Goal: Communication & Community: Answer question/provide support

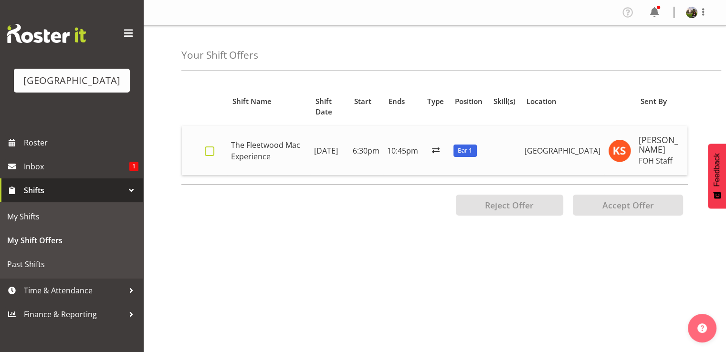
click at [210, 150] on span at bounding box center [210, 151] width 10 height 10
checkbox input "true"
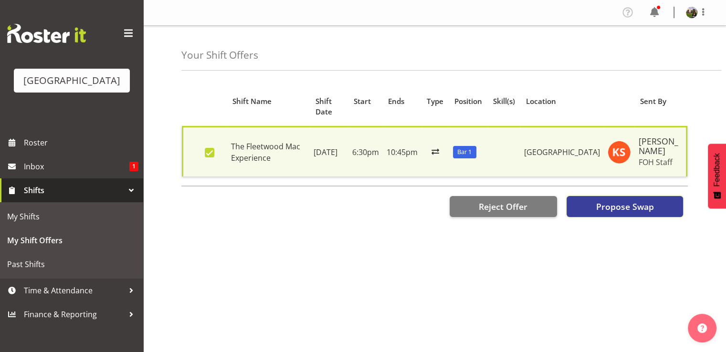
click at [618, 213] on span "Propose Swap" at bounding box center [624, 206] width 58 height 12
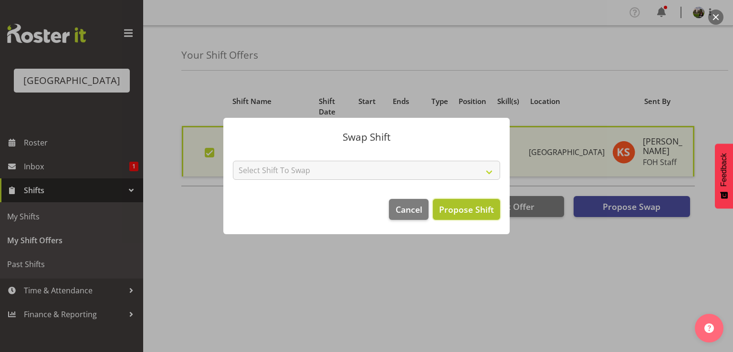
click at [466, 210] on span "Propose Shift" at bounding box center [466, 209] width 55 height 11
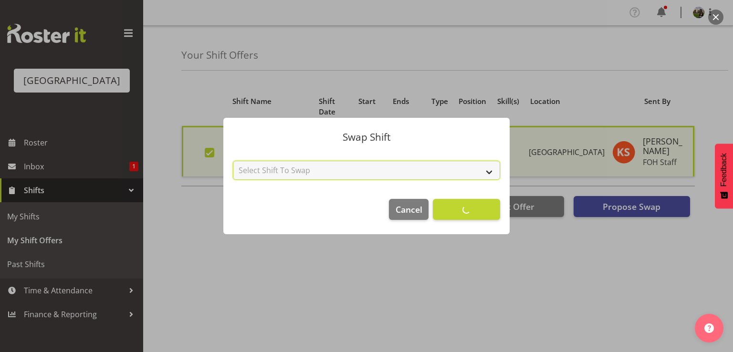
click at [481, 174] on select "Select Shift To Swap No Shift" at bounding box center [366, 170] width 267 height 19
select select "0"
click at [233, 161] on select "Select Shift To Swap No Shift" at bounding box center [366, 170] width 267 height 19
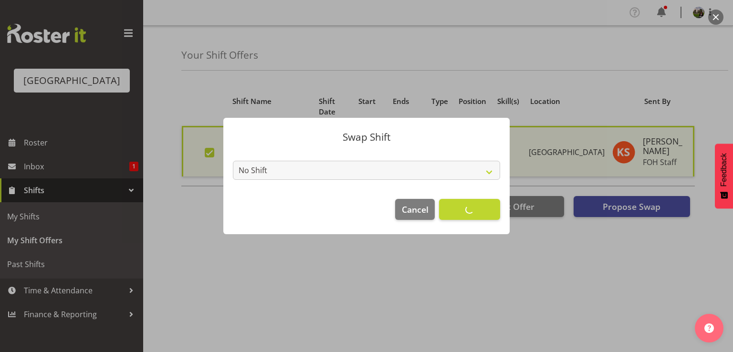
click at [469, 212] on footer "Cancel Accept Shift" at bounding box center [366, 211] width 286 height 45
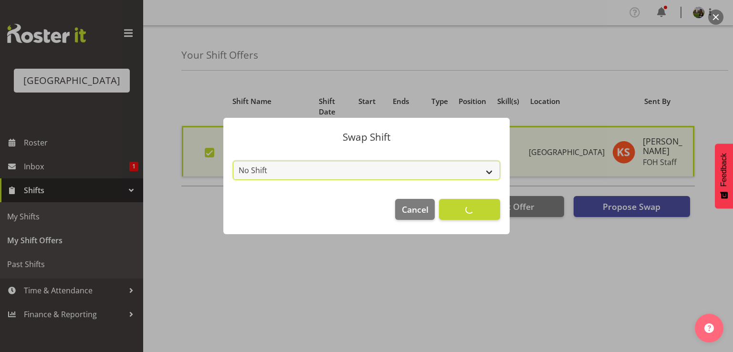
click at [343, 168] on select "No Shift" at bounding box center [366, 170] width 267 height 19
click at [489, 170] on select "No Shift" at bounding box center [366, 170] width 267 height 19
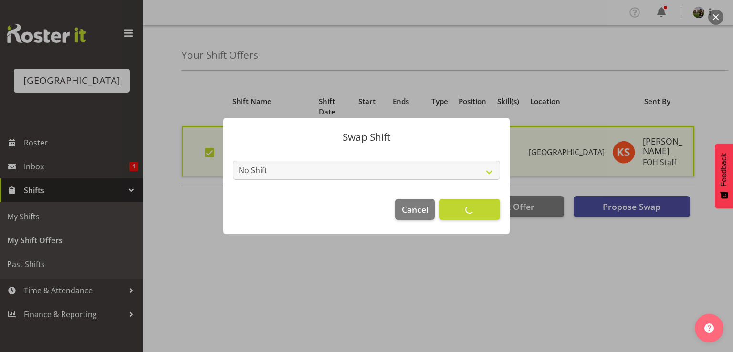
click at [468, 208] on footer "Cancel Accept Shift" at bounding box center [366, 211] width 286 height 45
click at [39, 186] on div at bounding box center [366, 176] width 733 height 352
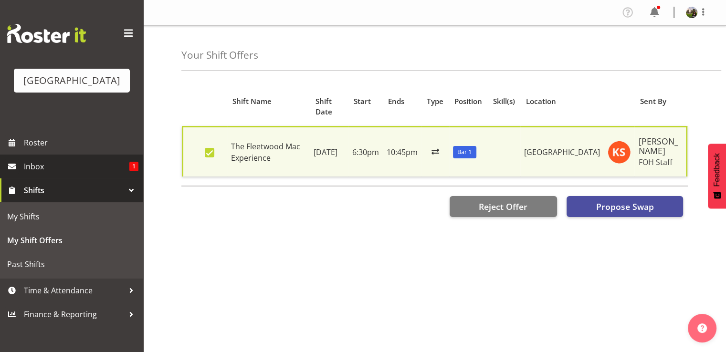
click at [31, 174] on span "Inbox" at bounding box center [76, 166] width 105 height 14
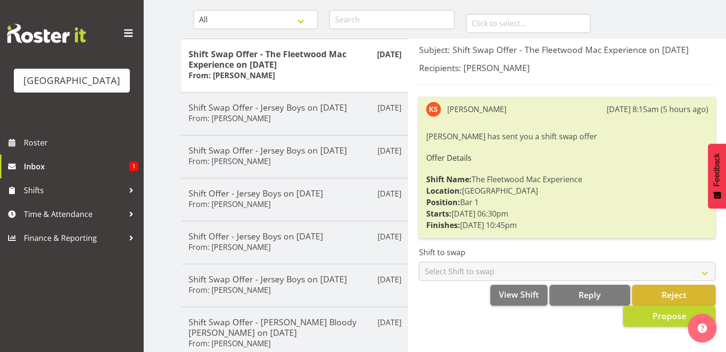
scroll to position [95, 0]
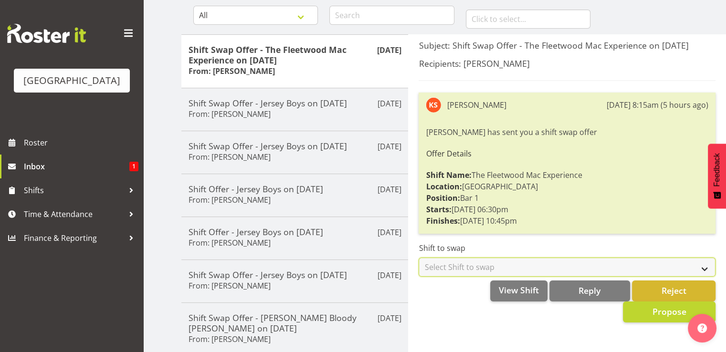
click at [518, 271] on select "Select Shift to swap No Shift" at bounding box center [566, 267] width 297 height 19
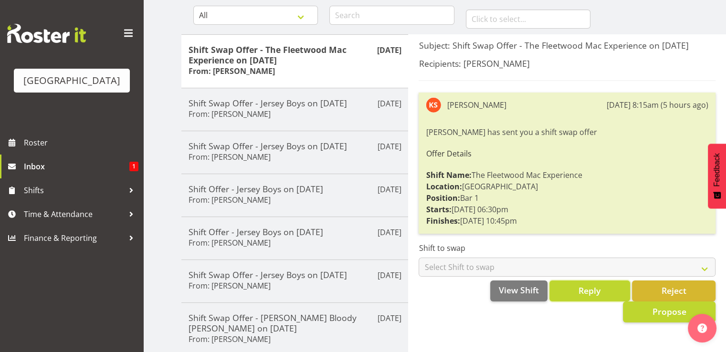
click at [582, 293] on span "Reply" at bounding box center [589, 290] width 22 height 11
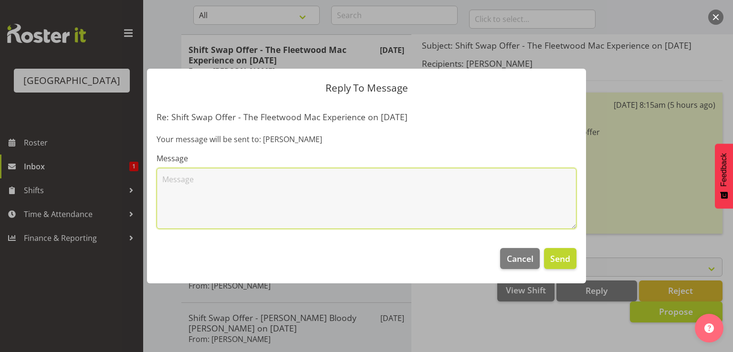
click at [265, 199] on textarea at bounding box center [366, 198] width 420 height 61
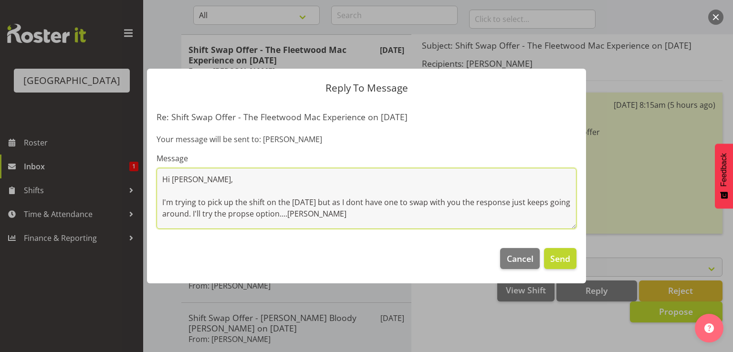
click at [265, 214] on textarea "Hi Kelly, I'm trying to pick up the shift on the 11th October but as I dont hav…" at bounding box center [366, 198] width 420 height 61
click at [342, 213] on textarea "Hi Kelly, I'm trying to pick up the shift on the 11th October but as I dont hav…" at bounding box center [366, 198] width 420 height 61
type textarea "Hi Kelly, I'm trying to pick up the shift on the 11th October but as I dont hav…"
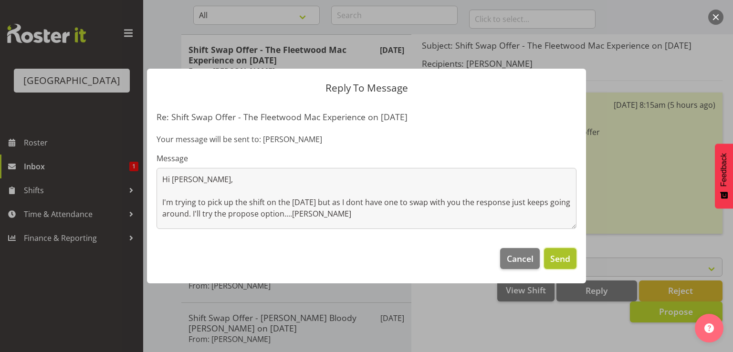
click at [559, 258] on span "Send" at bounding box center [560, 258] width 20 height 12
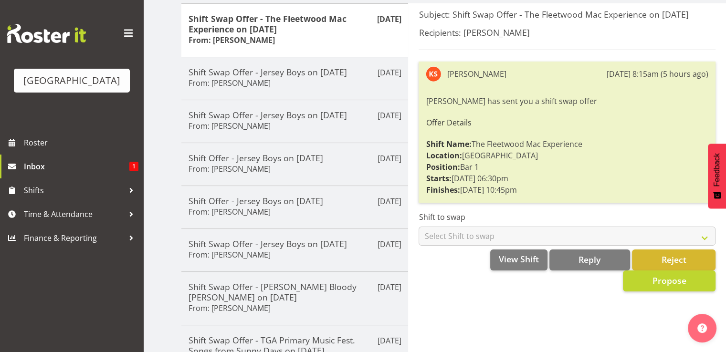
scroll to position [143, 0]
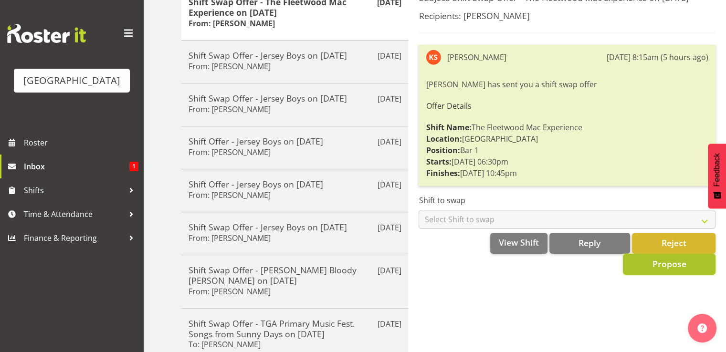
click at [656, 266] on span "Propose" at bounding box center [669, 263] width 34 height 11
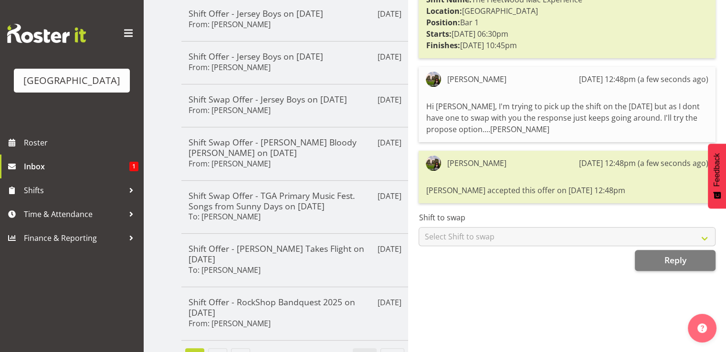
scroll to position [286, 0]
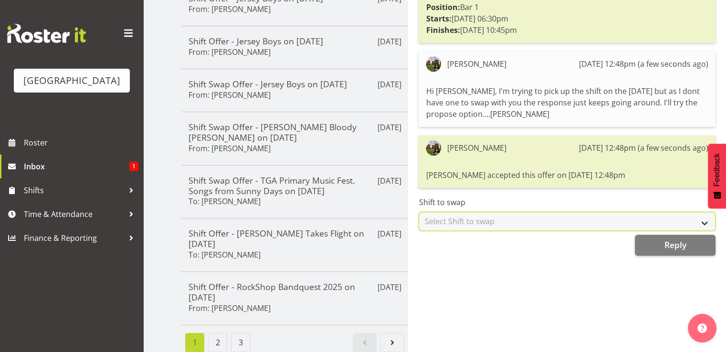
click at [496, 230] on select "Select Shift to swap No Shift Bar 1 - 11th Oct (6:30pm until 10:45pm)" at bounding box center [566, 221] width 297 height 19
click at [495, 226] on select "Select Shift to swap No Shift Bar 1 - 11th Oct (6:30pm until 10:45pm)" at bounding box center [566, 221] width 297 height 19
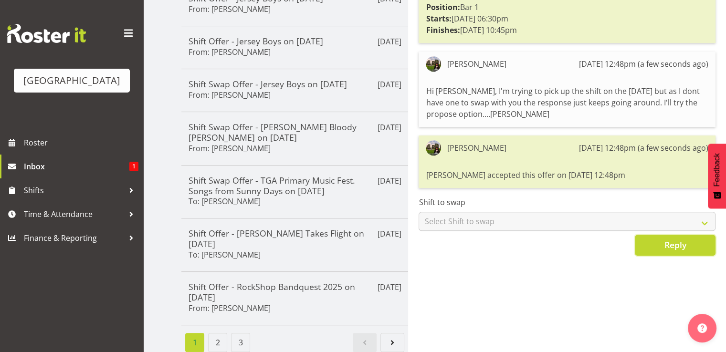
click at [653, 241] on button "Reply" at bounding box center [674, 245] width 81 height 21
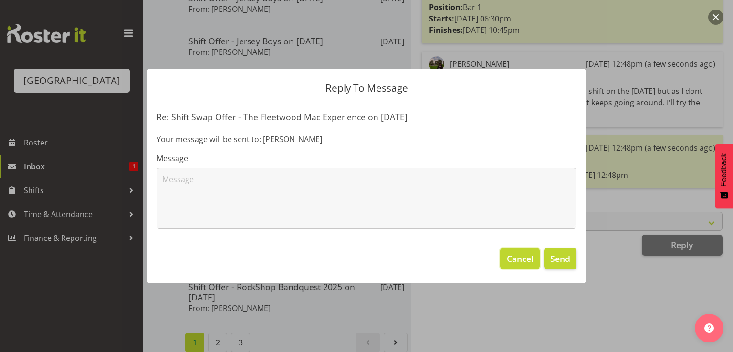
click at [528, 260] on span "Cancel" at bounding box center [520, 258] width 27 height 12
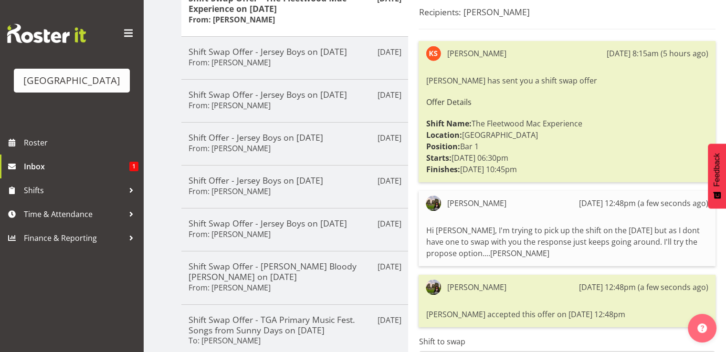
scroll to position [143, 0]
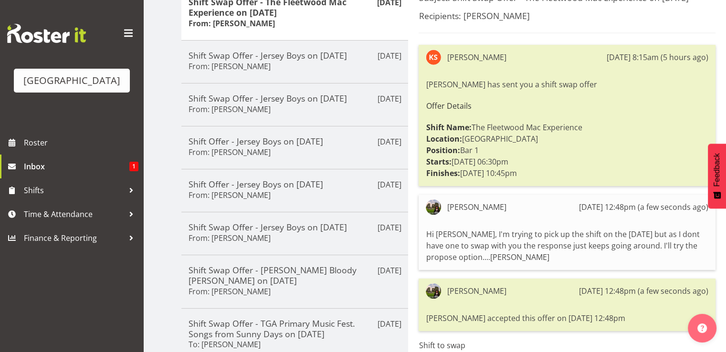
click at [565, 179] on div "Kelly Shepherd has sent you a shift swap offer Offer Details Shift Name: The Fl…" at bounding box center [567, 128] width 282 height 105
click at [551, 224] on div "Valerie Donaldson 28th Sep 12:48pm (a few seconds ago) Hi Kelly, I'm trying to …" at bounding box center [566, 232] width 297 height 75
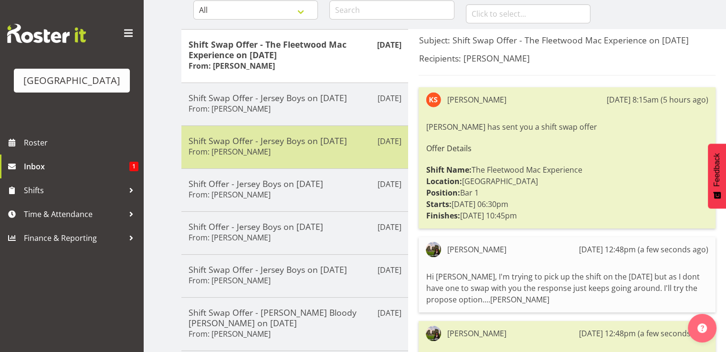
scroll to position [0, 0]
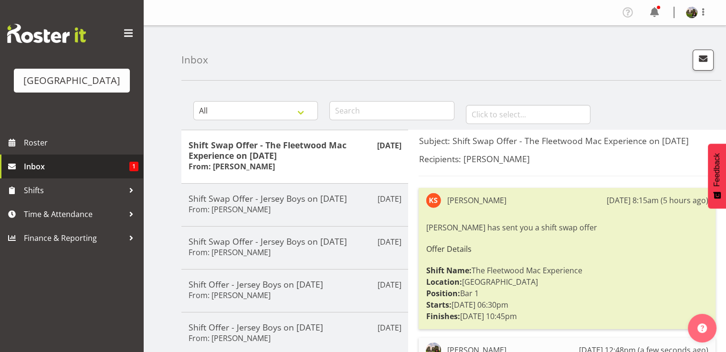
click at [40, 174] on span "Inbox" at bounding box center [76, 166] width 105 height 14
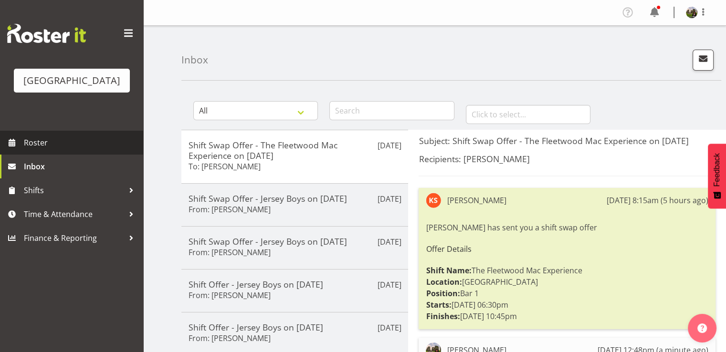
click at [34, 150] on span "Roster" at bounding box center [81, 142] width 114 height 14
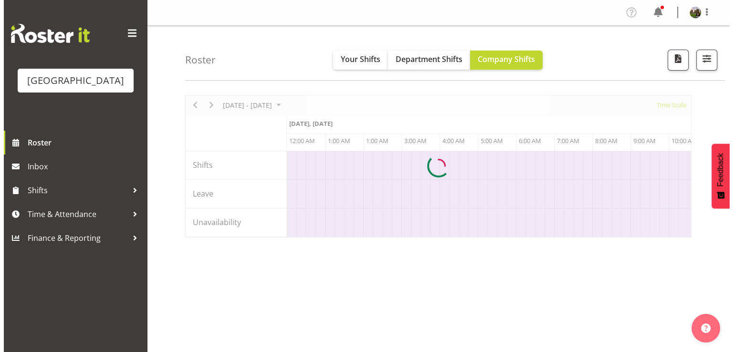
scroll to position [0, 5496]
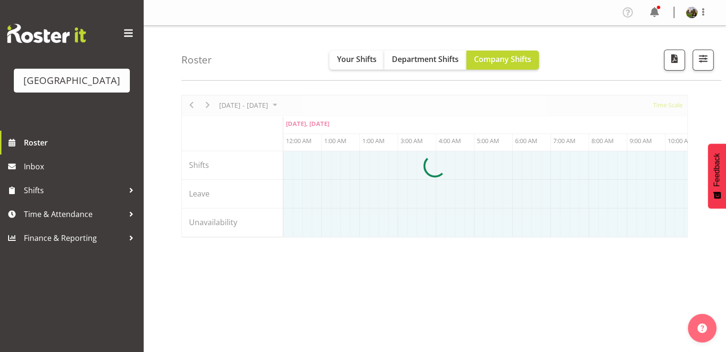
click at [302, 104] on div at bounding box center [434, 166] width 506 height 143
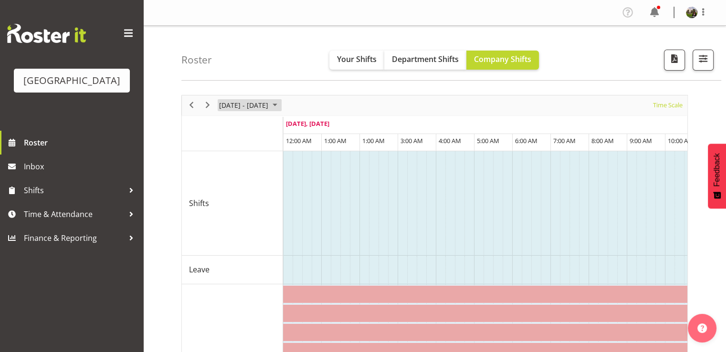
click at [281, 105] on span "September 2025" at bounding box center [274, 105] width 11 height 12
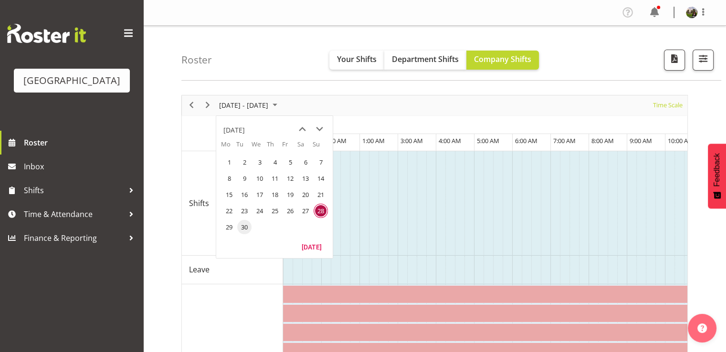
click at [249, 226] on span "30" at bounding box center [244, 227] width 14 height 14
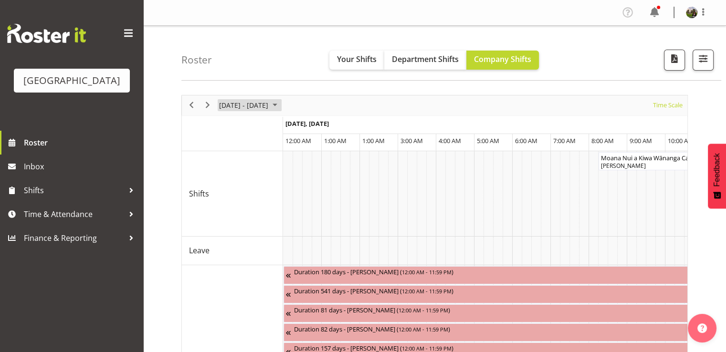
click at [281, 104] on span "September 2025" at bounding box center [274, 105] width 11 height 12
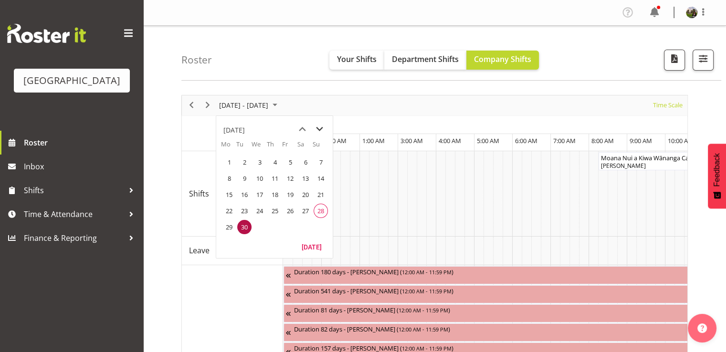
click at [317, 128] on span "next month" at bounding box center [319, 129] width 17 height 17
click at [305, 177] on span "11" at bounding box center [305, 178] width 14 height 14
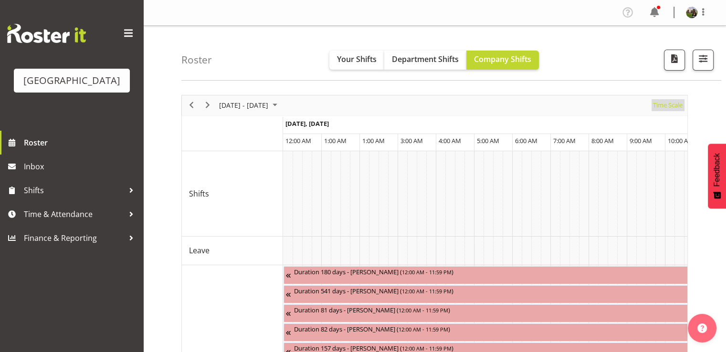
click at [662, 102] on span "Time Scale" at bounding box center [667, 105] width 31 height 12
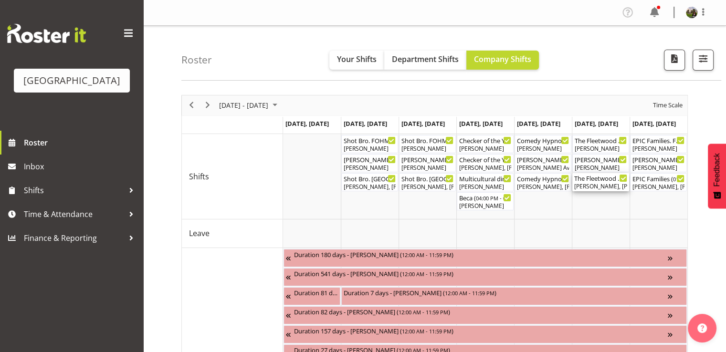
click at [595, 184] on div "[PERSON_NAME], [PERSON_NAME], [PERSON_NAME], [PERSON_NAME], [PERSON_NAME], [PER…" at bounding box center [600, 186] width 53 height 9
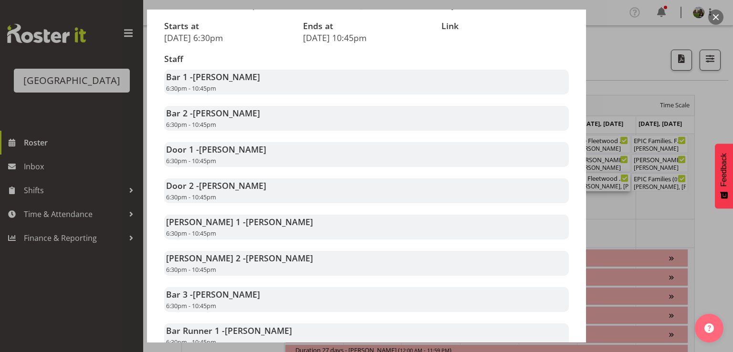
scroll to position [194, 0]
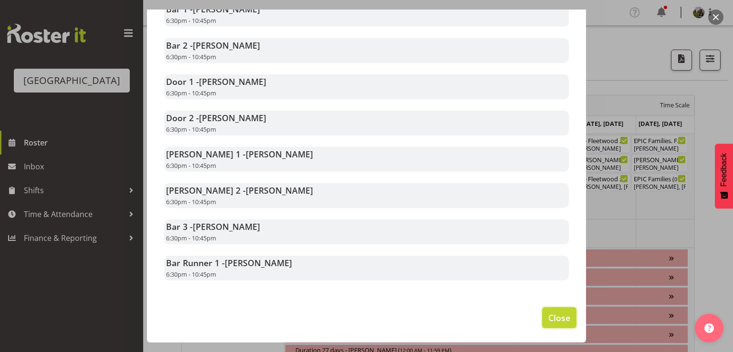
click at [550, 314] on span "Close" at bounding box center [559, 318] width 22 height 12
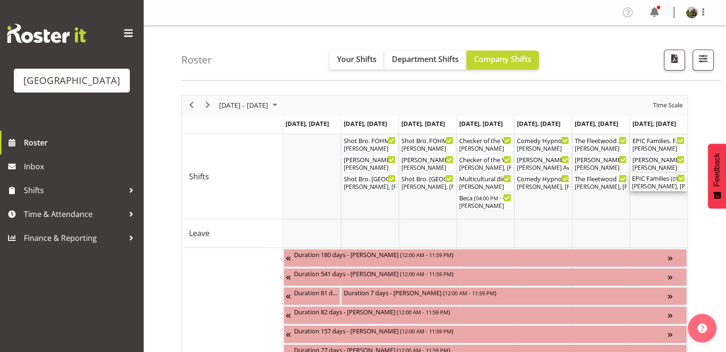
click at [651, 184] on div "[PERSON_NAME], [PERSON_NAME], [PERSON_NAME], [PERSON_NAME], [PERSON_NAME], [PER…" at bounding box center [658, 186] width 53 height 9
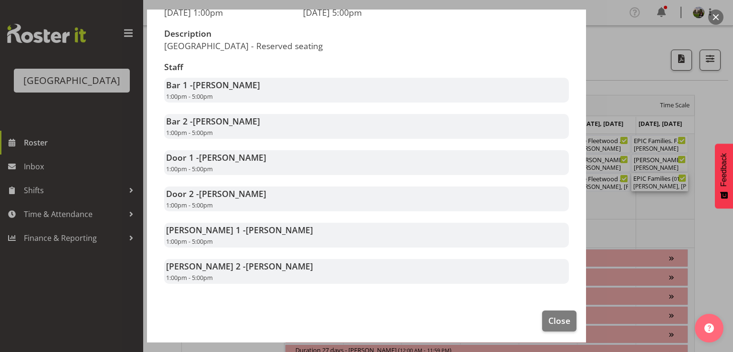
scroll to position [143, 0]
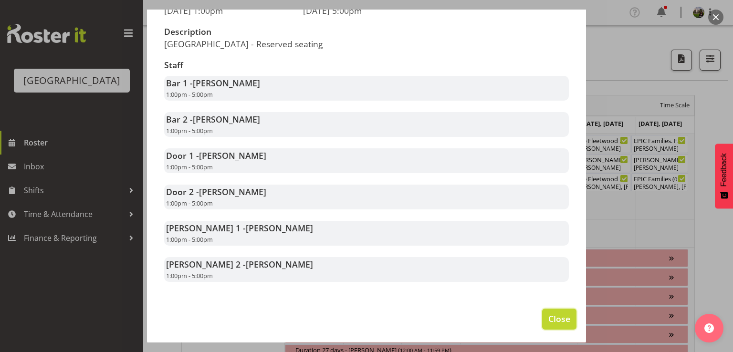
click at [547, 322] on button "Close" at bounding box center [559, 319] width 34 height 21
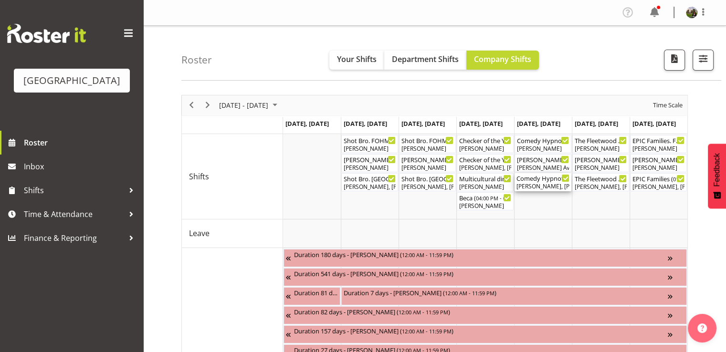
click at [526, 183] on div "[PERSON_NAME], [PERSON_NAME], [PERSON_NAME], [PERSON_NAME], [PERSON_NAME], [PER…" at bounding box center [542, 186] width 53 height 9
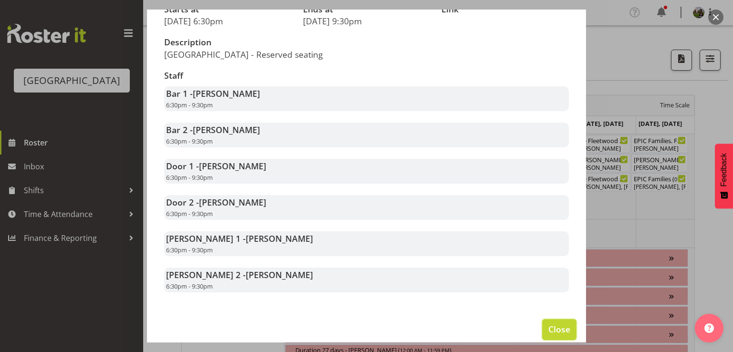
click at [549, 329] on span "Close" at bounding box center [559, 329] width 22 height 12
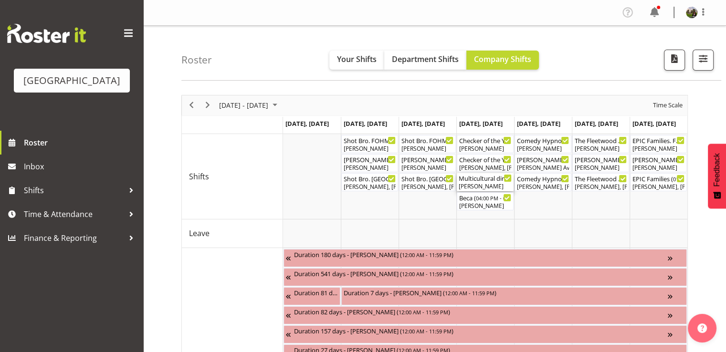
click at [475, 185] on div "[PERSON_NAME]" at bounding box center [484, 186] width 53 height 9
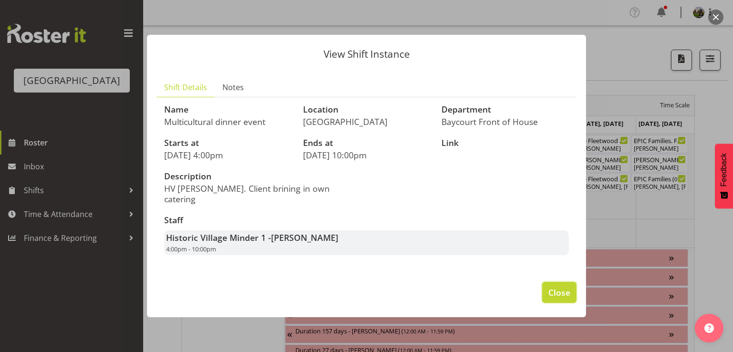
click at [566, 287] on span "Close" at bounding box center [559, 292] width 22 height 12
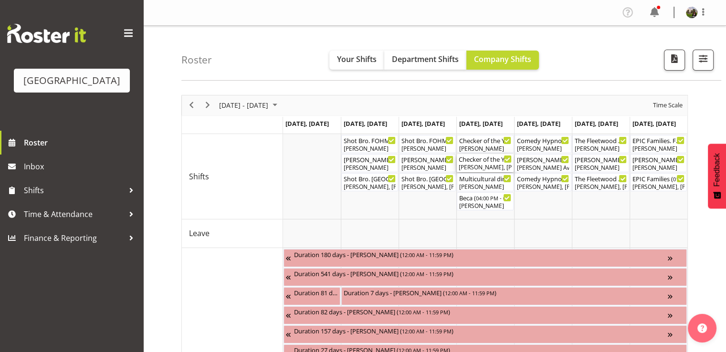
click at [478, 162] on div "Checker of the Year ( 03:30 PM - 08:15 PM )" at bounding box center [484, 159] width 53 height 10
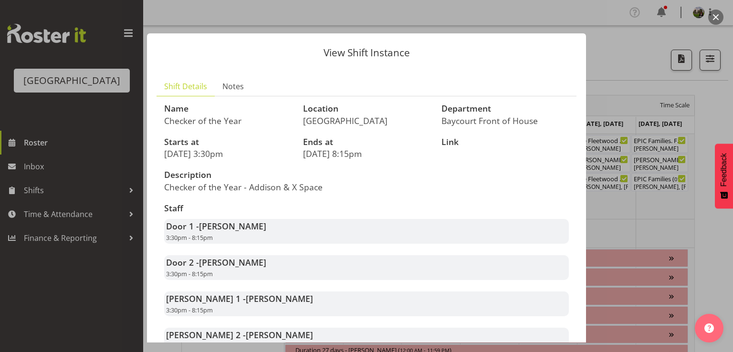
scroll to position [82, 0]
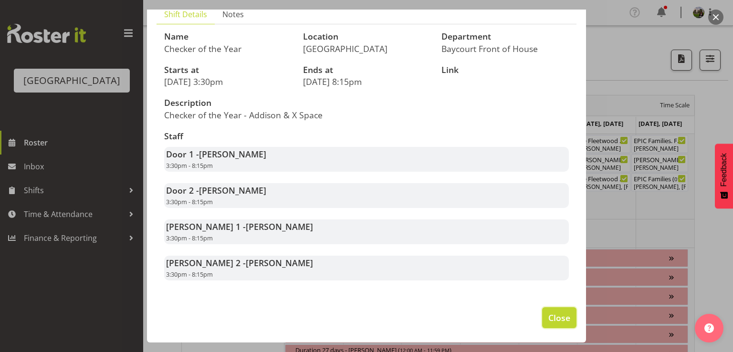
click at [548, 315] on span "Close" at bounding box center [559, 318] width 22 height 12
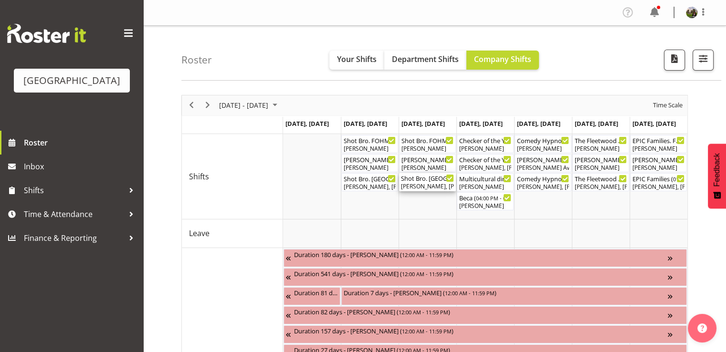
click at [417, 181] on div "Shot Bro. [GEOGRAPHIC_DATA]. (No Bar) ( 06:00 PM - 09:15 PM )" at bounding box center [427, 178] width 53 height 10
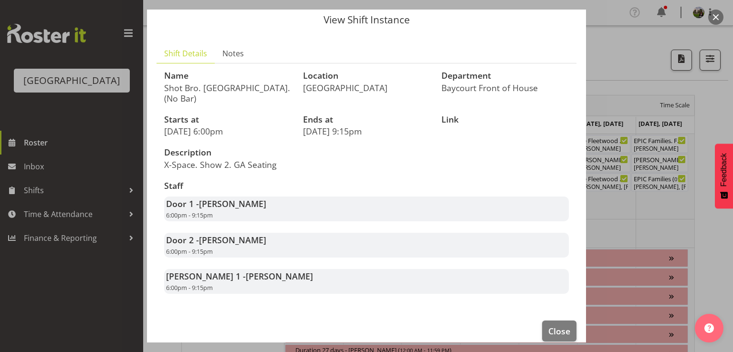
scroll to position [46, 0]
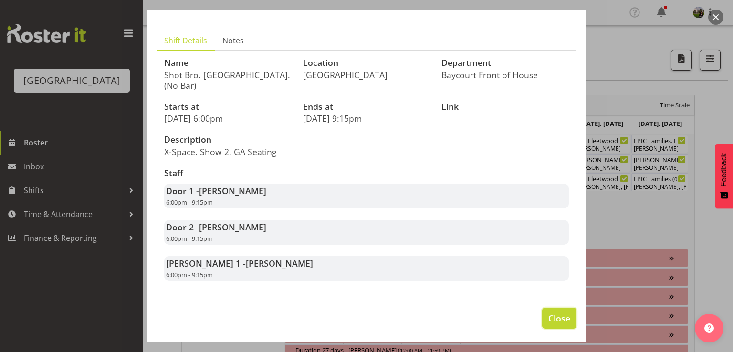
click at [548, 319] on span "Close" at bounding box center [559, 318] width 22 height 12
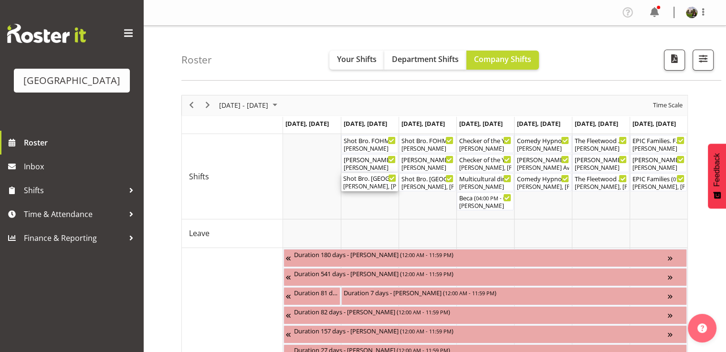
click at [366, 178] on div "Shot Bro. [GEOGRAPHIC_DATA]. (No Bar) ( 06:00 PM - 09:15 PM )" at bounding box center [369, 178] width 53 height 10
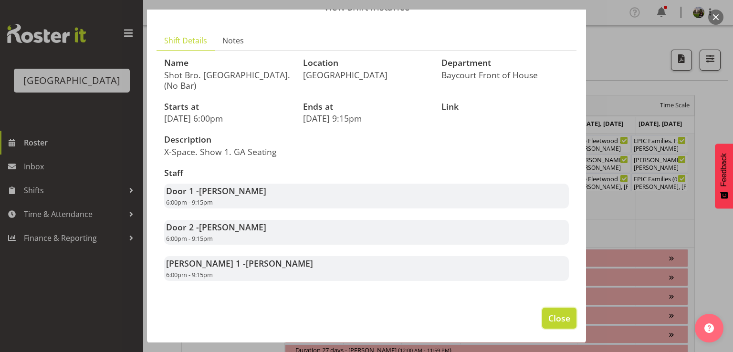
click at [548, 319] on span "Close" at bounding box center [559, 318] width 22 height 12
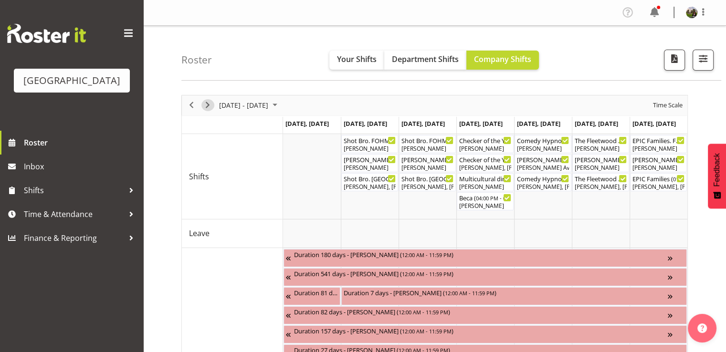
click at [207, 105] on span "Next" at bounding box center [207, 105] width 11 height 12
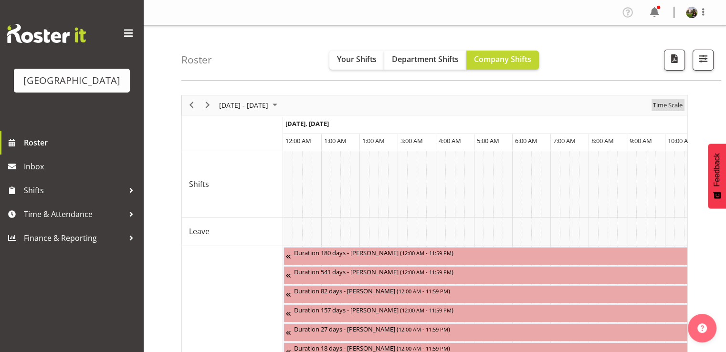
click at [666, 107] on span "Time Scale" at bounding box center [667, 105] width 31 height 12
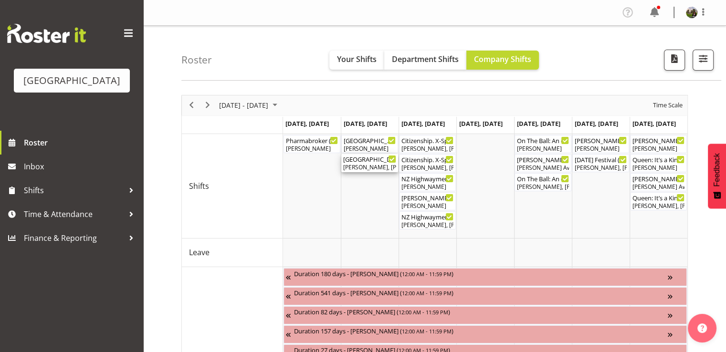
click at [363, 166] on div "Beana Badenhorst, Amanda Clark, Alec Were, Tommy Shorter, Valerie Donaldson, Ch…" at bounding box center [369, 167] width 53 height 9
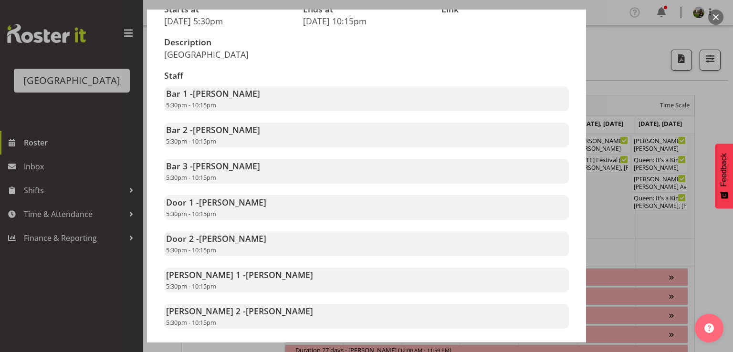
scroll to position [191, 0]
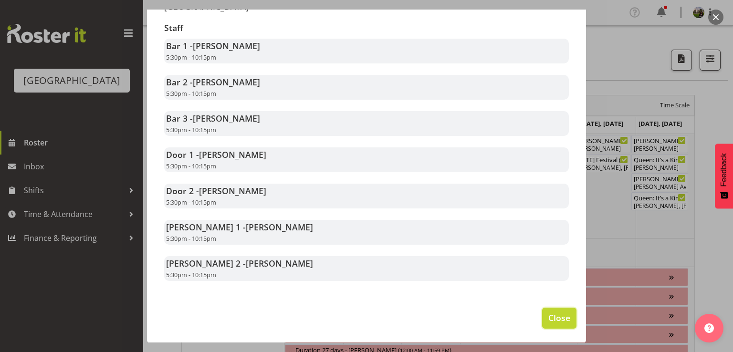
click at [556, 321] on span "Close" at bounding box center [559, 318] width 22 height 12
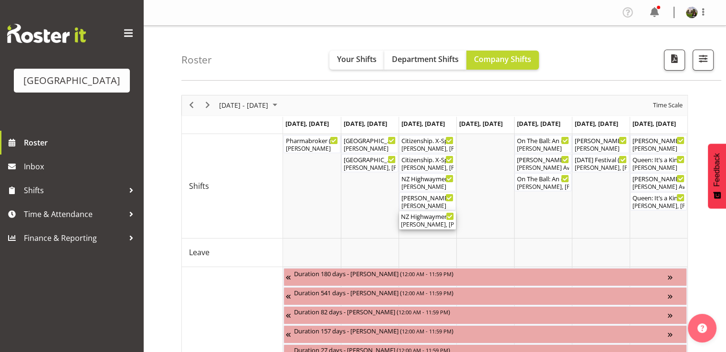
click at [419, 220] on div "Kelly Shepherd, Sumner Raos, Emma Johns, Ruby Grace, Skye Colonna, Chris Darlin…" at bounding box center [427, 224] width 53 height 9
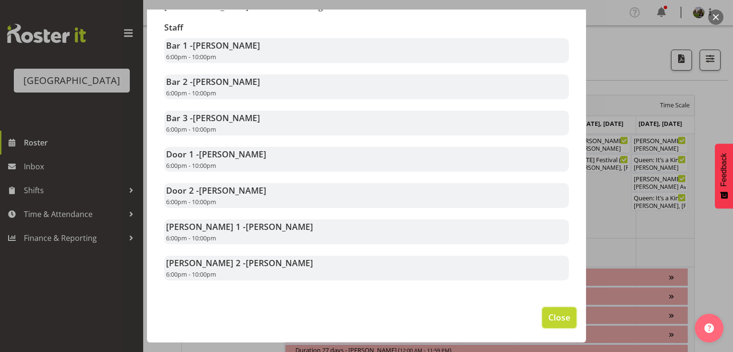
click at [563, 314] on button "Close" at bounding box center [559, 317] width 34 height 21
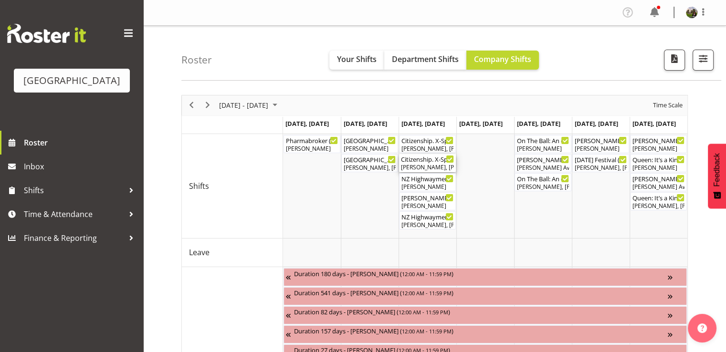
click at [423, 167] on div "Grace Cavell, Emma Johns, Chris Darlington" at bounding box center [427, 167] width 53 height 9
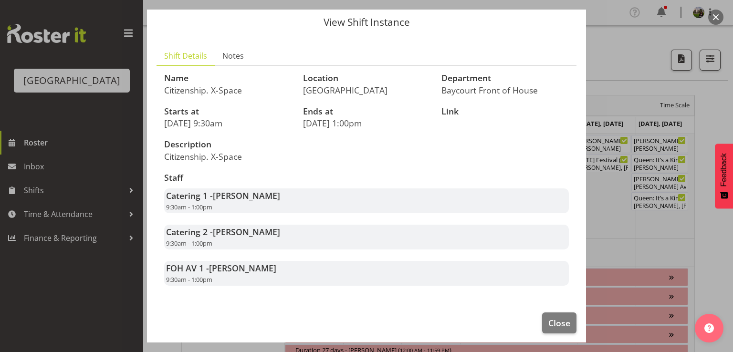
scroll to position [46, 0]
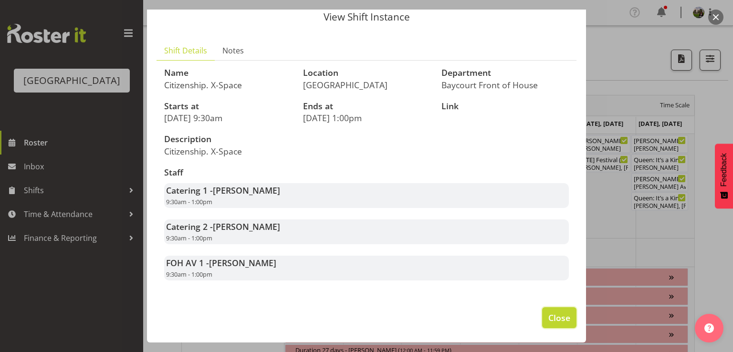
click at [548, 313] on span "Close" at bounding box center [559, 318] width 22 height 12
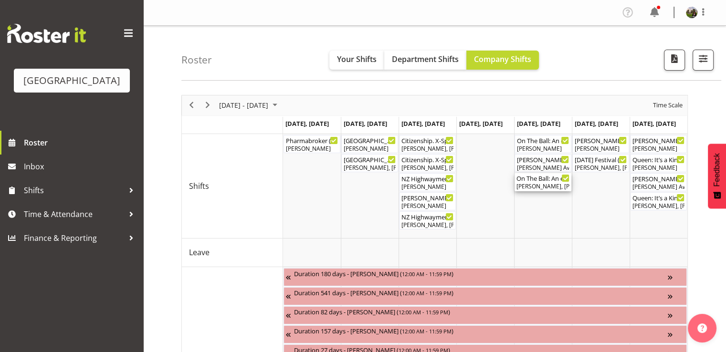
click at [529, 181] on div "On The Ball: An evening with Sir Wayne Smith ( 06:00 PM - 10:00 PM )" at bounding box center [542, 178] width 53 height 10
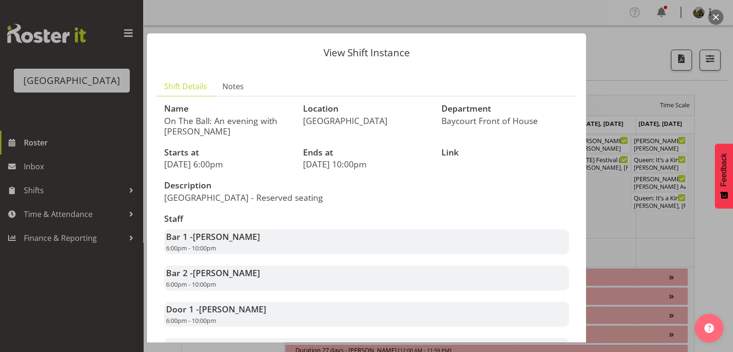
scroll to position [191, 0]
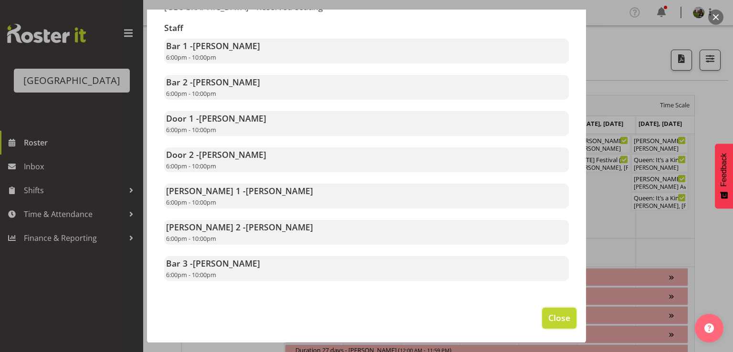
click at [548, 313] on span "Close" at bounding box center [559, 318] width 22 height 12
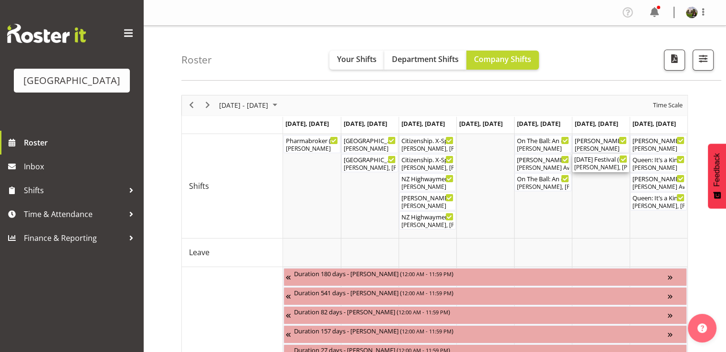
click at [601, 166] on div "Skye Colonna, Aaron Smart" at bounding box center [600, 167] width 53 height 9
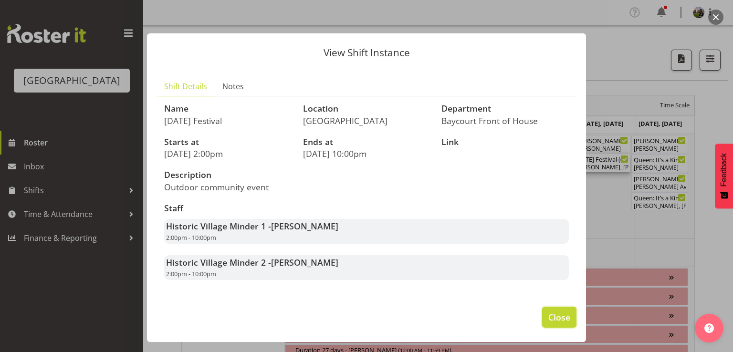
click at [551, 321] on span "Close" at bounding box center [559, 317] width 22 height 12
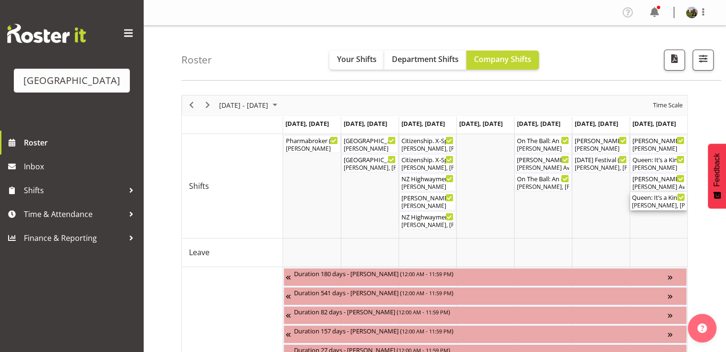
click at [647, 202] on div "Aaron Smart, Robin Hendriks, Alex Freeman, Ruby Grace, Aiddie Carnihan, Max All…" at bounding box center [658, 205] width 53 height 9
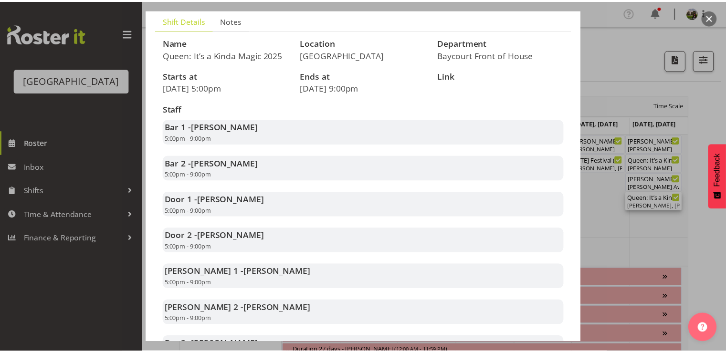
scroll to position [143, 0]
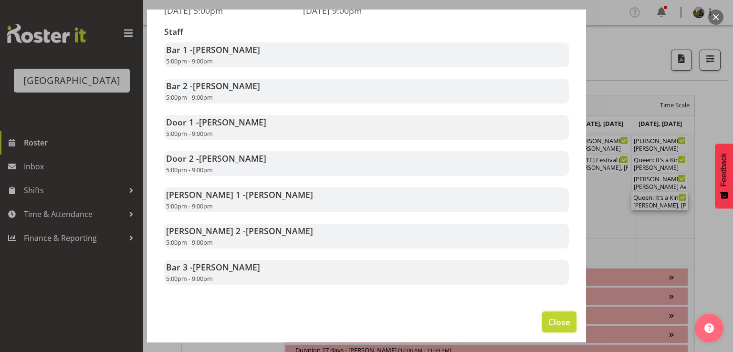
click at [551, 328] on span "Close" at bounding box center [559, 322] width 22 height 12
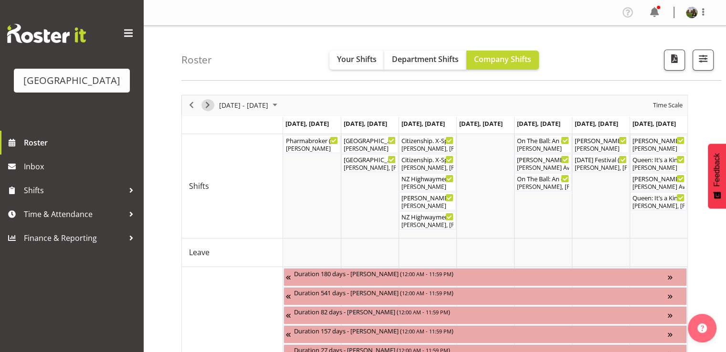
click at [212, 107] on span "Next" at bounding box center [207, 105] width 11 height 12
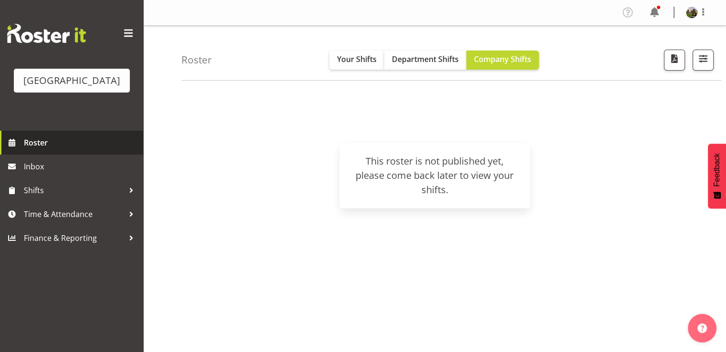
click at [17, 150] on span at bounding box center [12, 142] width 14 height 14
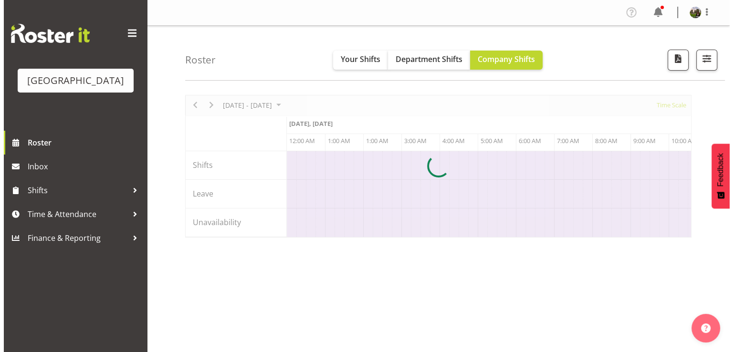
scroll to position [0, 5496]
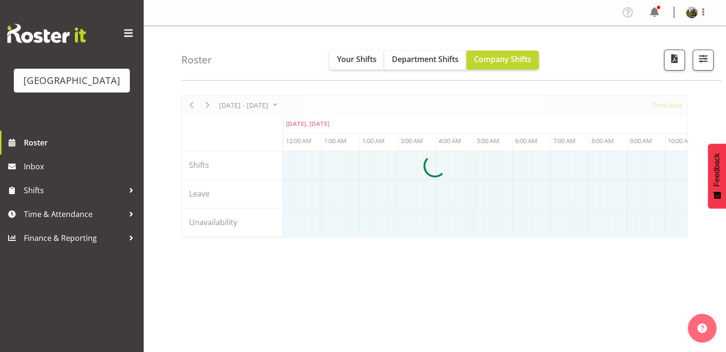
click at [667, 106] on div at bounding box center [434, 166] width 506 height 143
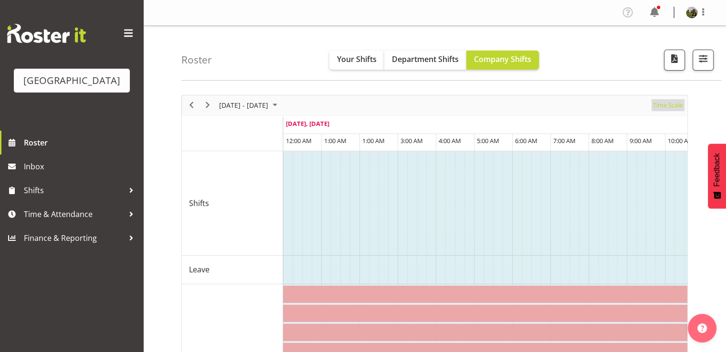
click at [667, 106] on span "Time Scale" at bounding box center [667, 105] width 31 height 12
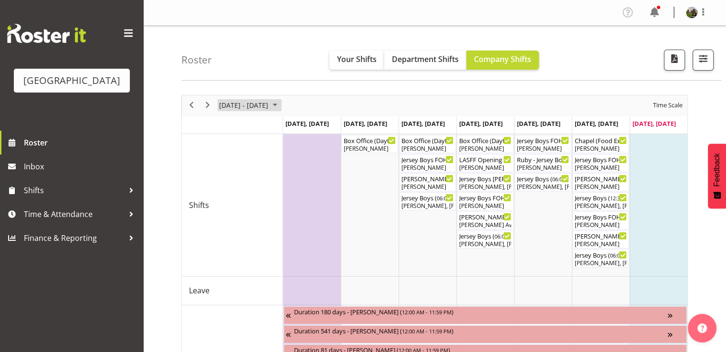
click at [281, 104] on span "September 2025" at bounding box center [274, 105] width 11 height 12
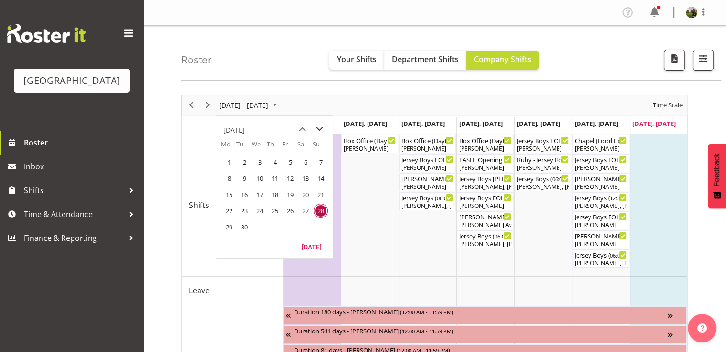
click at [320, 129] on span "next month" at bounding box center [319, 129] width 17 height 17
click at [302, 178] on span "11" at bounding box center [305, 178] width 14 height 14
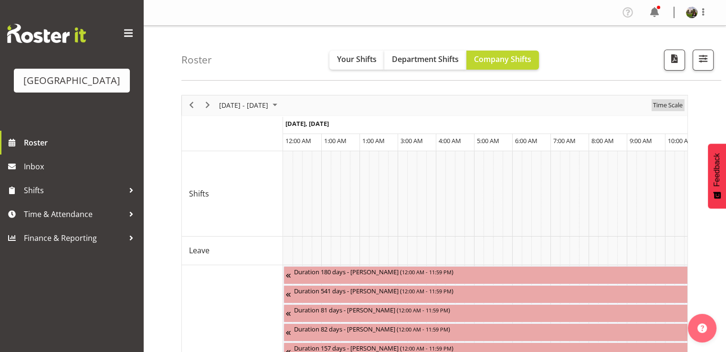
click at [662, 105] on span "Time Scale" at bounding box center [667, 105] width 31 height 12
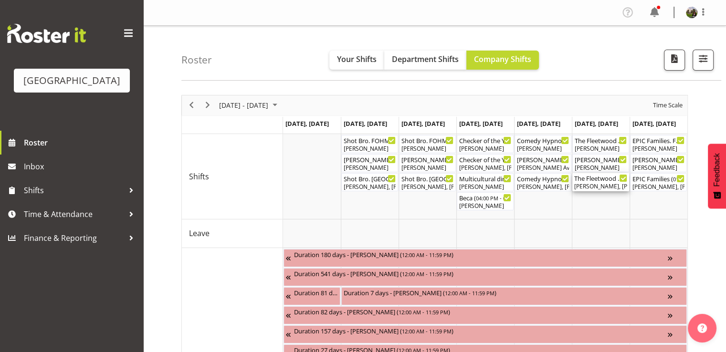
click at [592, 182] on div "The Fleetwood Mac Experience ( 06:30 PM - 10:45 PM ) [PERSON_NAME], [PERSON_NAM…" at bounding box center [600, 182] width 53 height 18
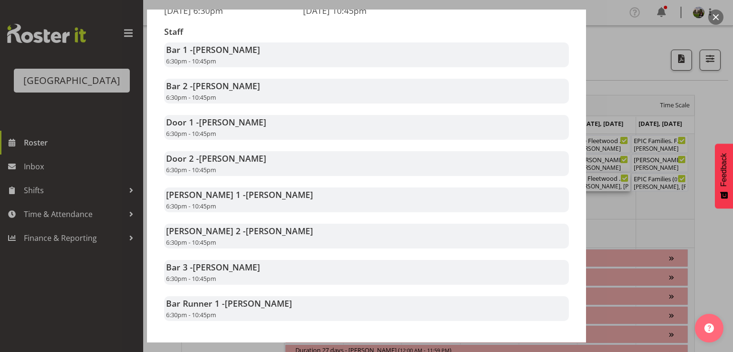
scroll to position [191, 0]
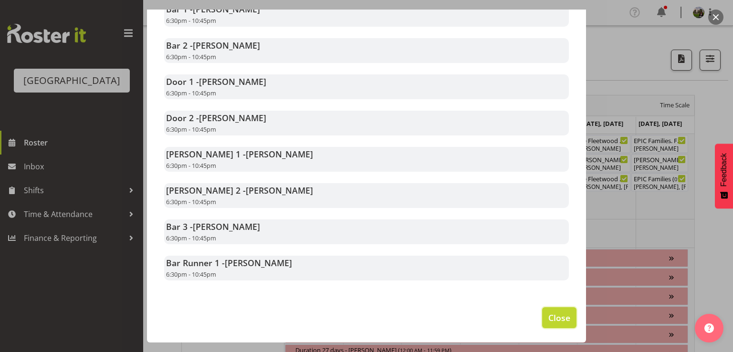
click at [553, 324] on span "Close" at bounding box center [559, 318] width 22 height 12
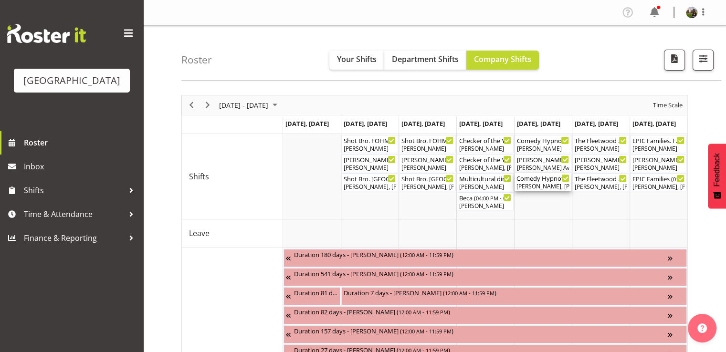
click at [561, 187] on div "[PERSON_NAME], [PERSON_NAME], [PERSON_NAME], [PERSON_NAME], [PERSON_NAME], [PER…" at bounding box center [542, 186] width 53 height 9
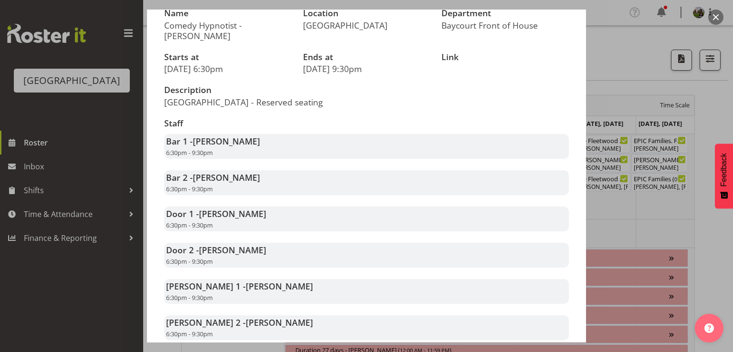
scroll to position [155, 0]
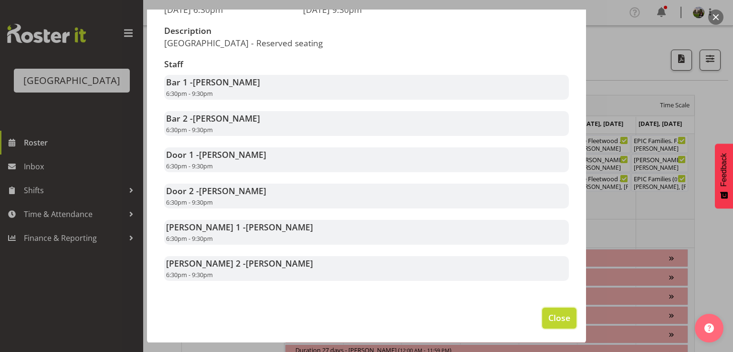
click at [548, 319] on span "Close" at bounding box center [559, 318] width 22 height 12
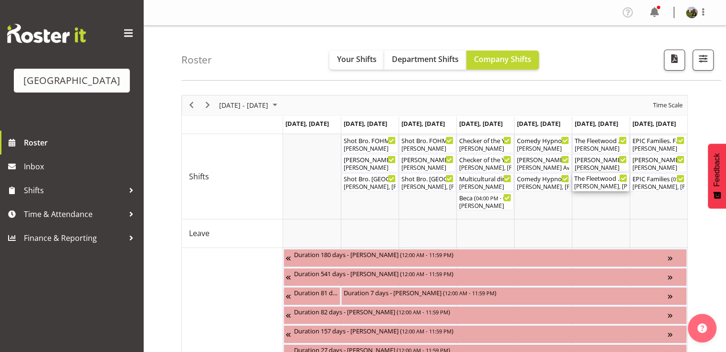
click at [592, 187] on div "[PERSON_NAME], [PERSON_NAME], [PERSON_NAME], [PERSON_NAME], [PERSON_NAME], [PER…" at bounding box center [600, 186] width 53 height 9
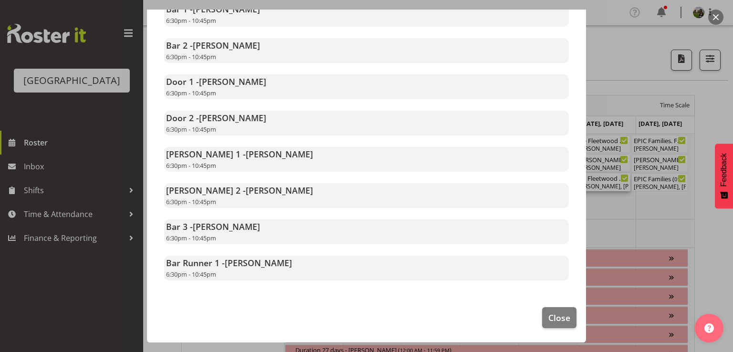
scroll to position [194, 0]
click at [548, 317] on span "Close" at bounding box center [559, 318] width 22 height 12
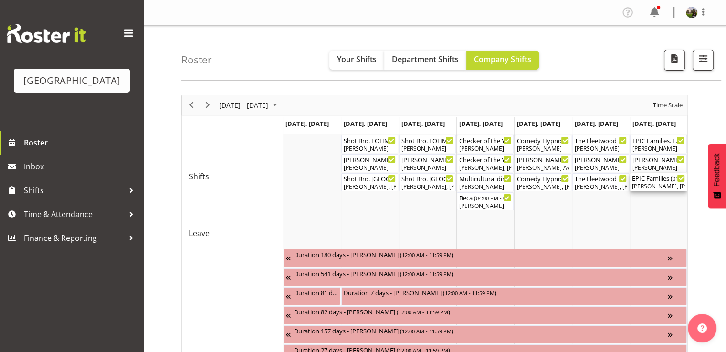
click at [651, 182] on div "[PERSON_NAME], [PERSON_NAME], [PERSON_NAME], [PERSON_NAME], [PERSON_NAME], [PER…" at bounding box center [658, 186] width 53 height 9
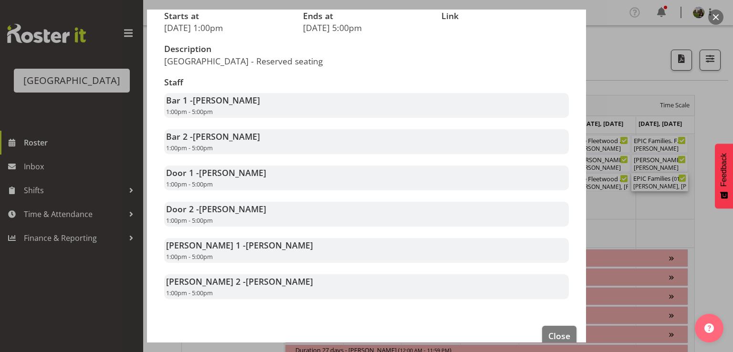
scroll to position [143, 0]
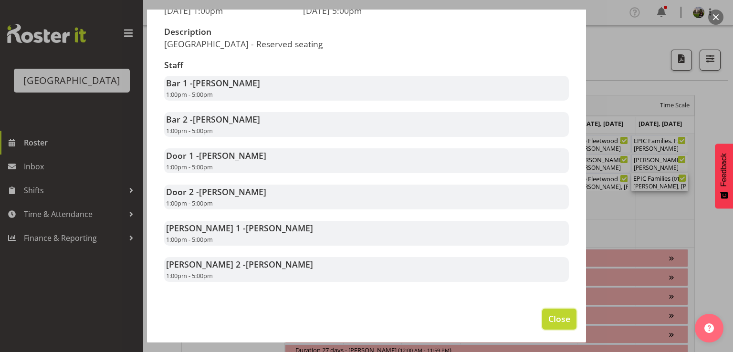
click at [551, 325] on span "Close" at bounding box center [559, 318] width 22 height 12
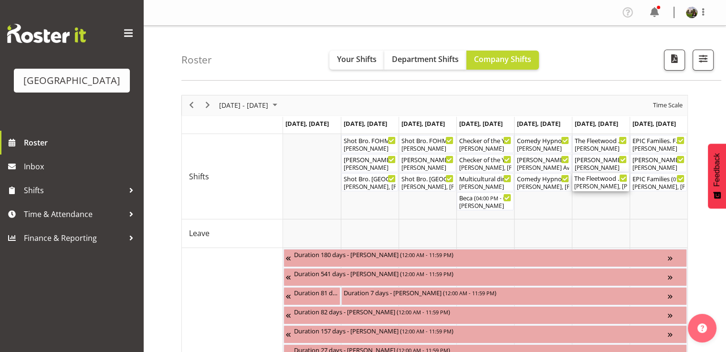
click at [581, 184] on div "[PERSON_NAME], [PERSON_NAME], [PERSON_NAME], [PERSON_NAME], [PERSON_NAME], [PER…" at bounding box center [600, 186] width 53 height 9
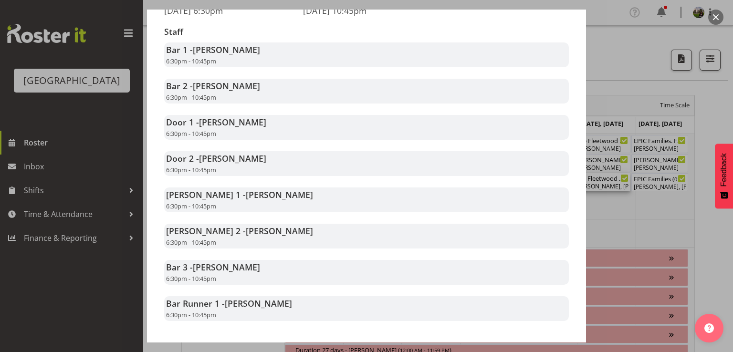
scroll to position [194, 0]
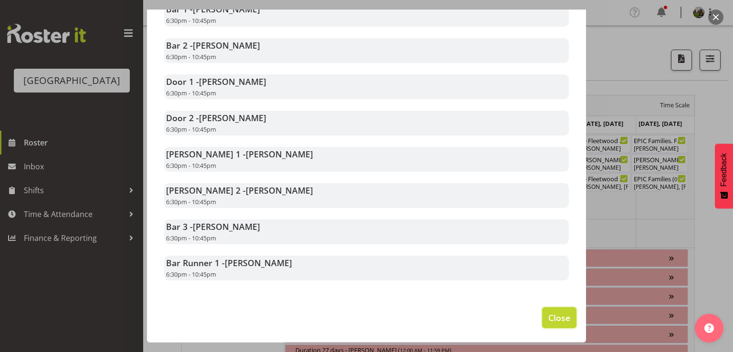
click at [551, 319] on span "Close" at bounding box center [559, 318] width 22 height 12
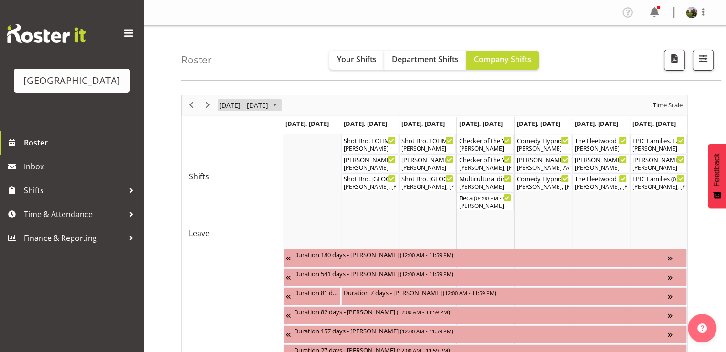
click at [281, 102] on span "September 2025" at bounding box center [274, 105] width 11 height 12
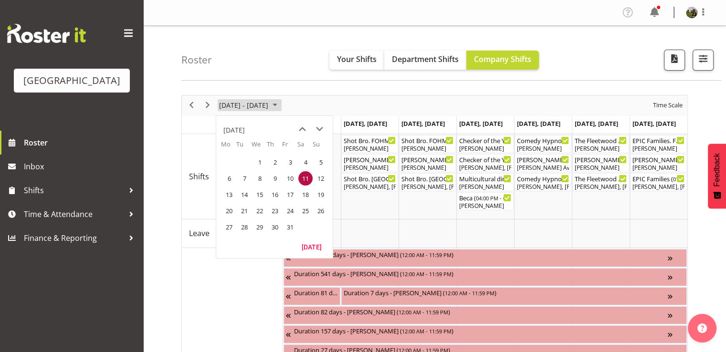
click at [281, 102] on span "September 2025" at bounding box center [274, 105] width 11 height 12
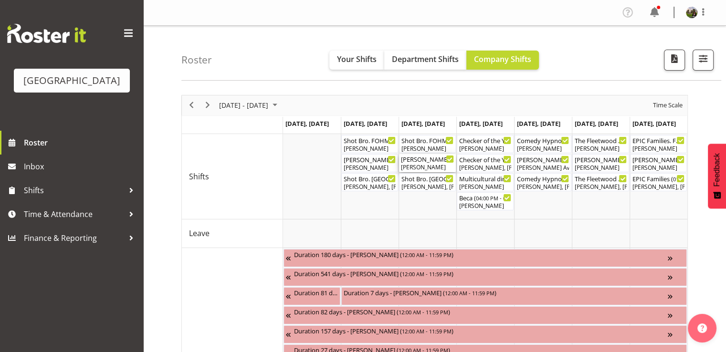
click at [412, 166] on div "[PERSON_NAME]" at bounding box center [427, 167] width 53 height 9
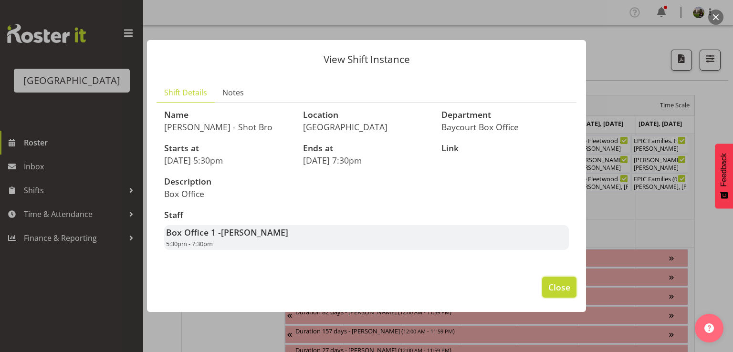
click at [550, 287] on span "Close" at bounding box center [559, 287] width 22 height 12
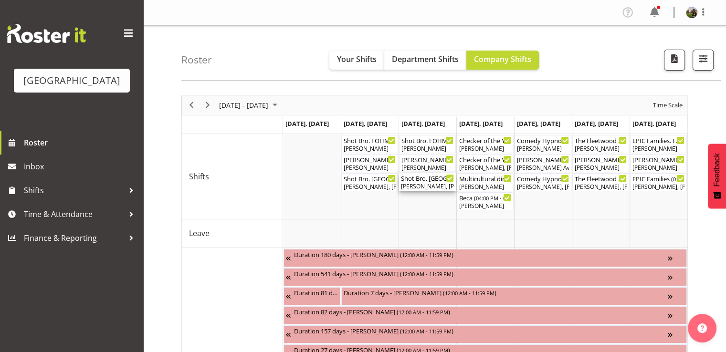
click at [420, 182] on div "Shot Bro. [GEOGRAPHIC_DATA]. (No Bar) ( 06:00 PM - 09:15 PM )" at bounding box center [427, 178] width 53 height 10
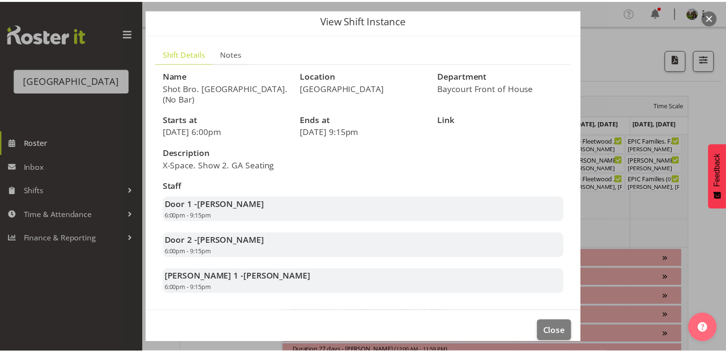
scroll to position [46, 0]
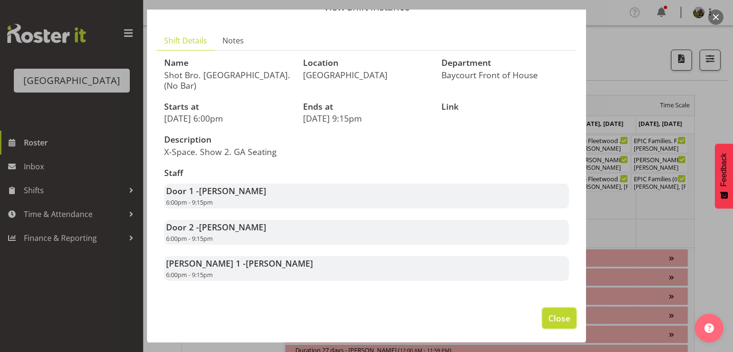
click at [548, 319] on span "Close" at bounding box center [559, 318] width 22 height 12
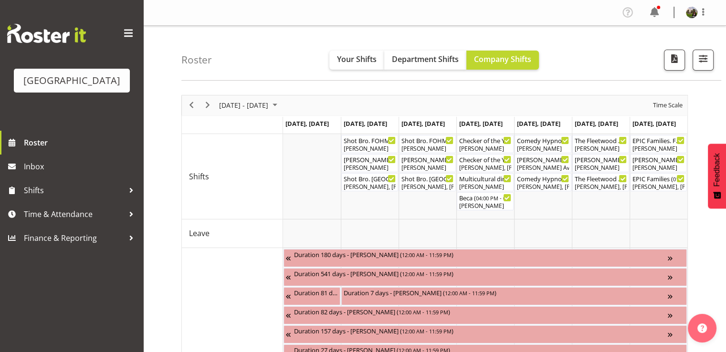
scroll to position [0, 0]
